Goal: Transaction & Acquisition: Subscribe to service/newsletter

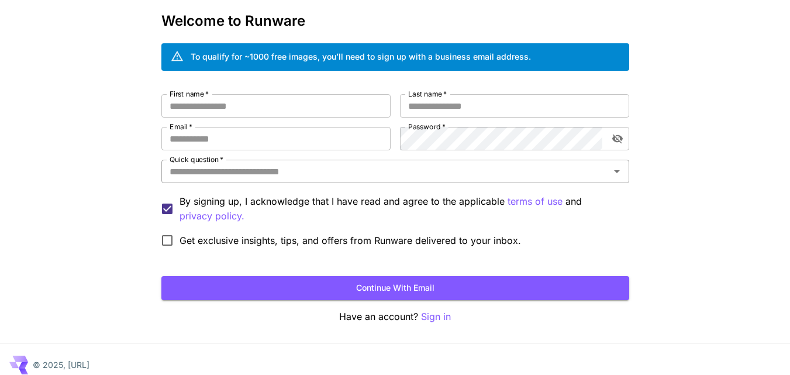
scroll to position [65, 0]
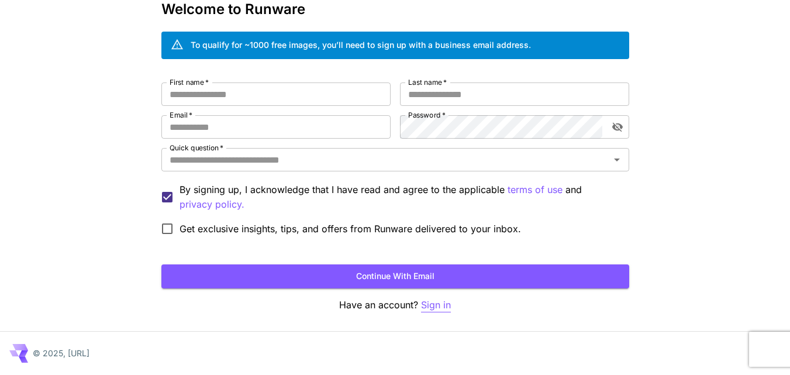
click at [434, 304] on p "Sign in" at bounding box center [436, 305] width 30 height 15
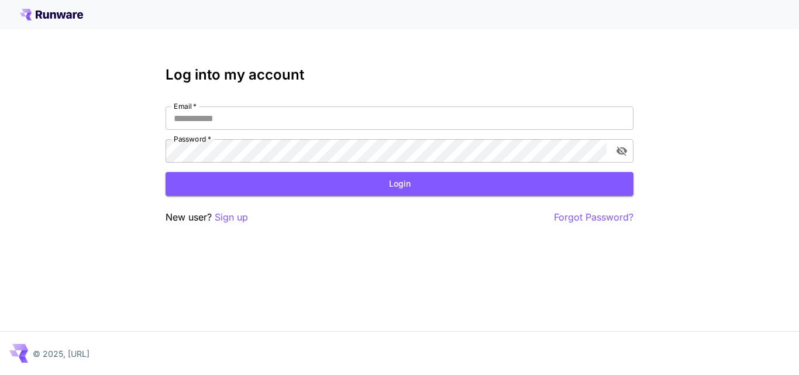
click at [31, 15] on icon at bounding box center [51, 15] width 63 height 12
click at [72, 19] on icon at bounding box center [51, 15] width 63 height 12
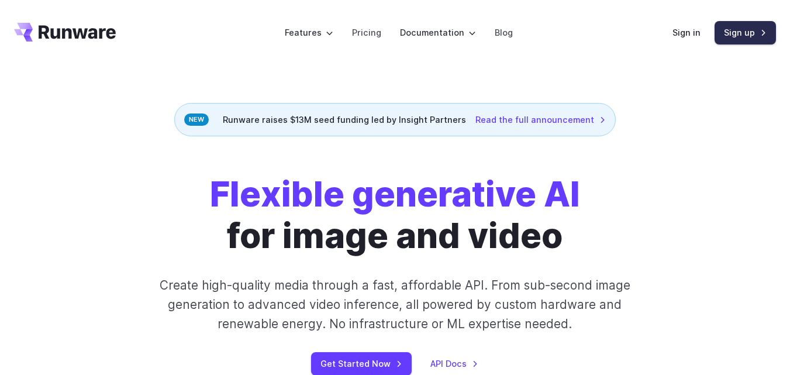
click at [750, 34] on link "Sign up" at bounding box center [745, 32] width 61 height 23
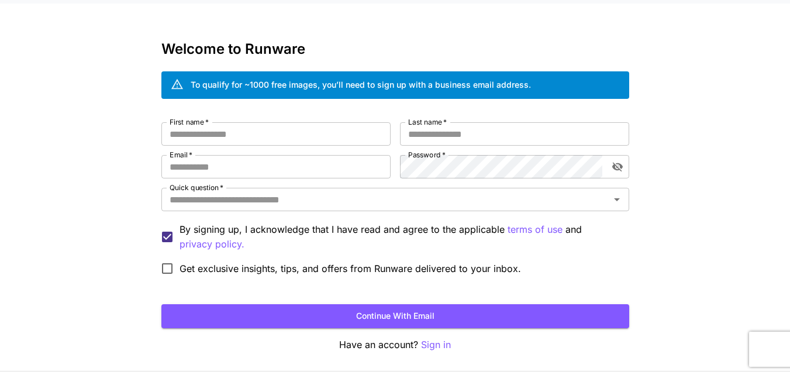
scroll to position [65, 0]
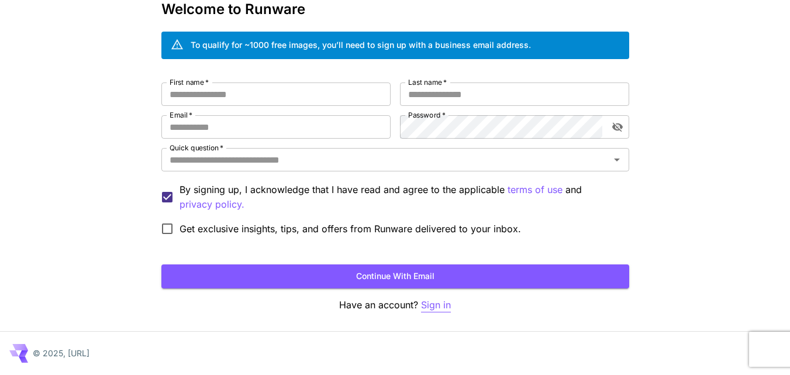
click at [428, 304] on p "Sign in" at bounding box center [436, 305] width 30 height 15
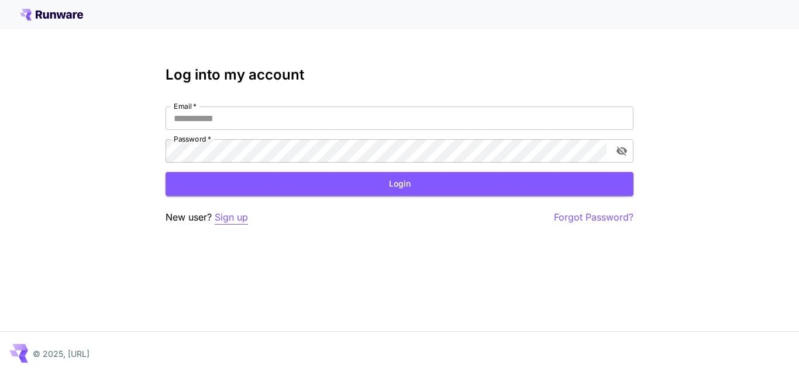
click at [225, 217] on p "Sign up" at bounding box center [231, 217] width 33 height 15
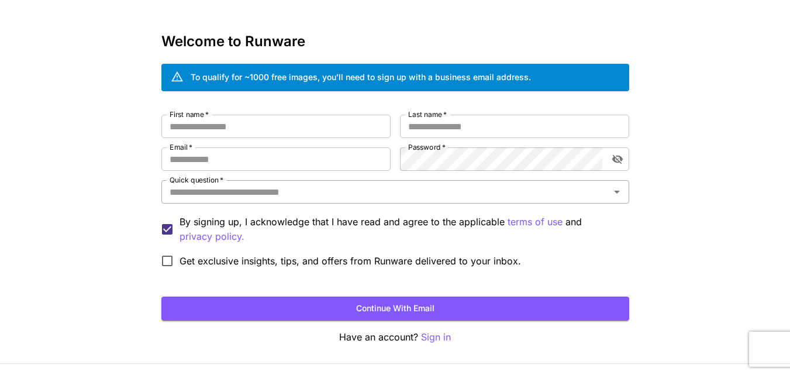
scroll to position [65, 0]
